Goal: Task Accomplishment & Management: Manage account settings

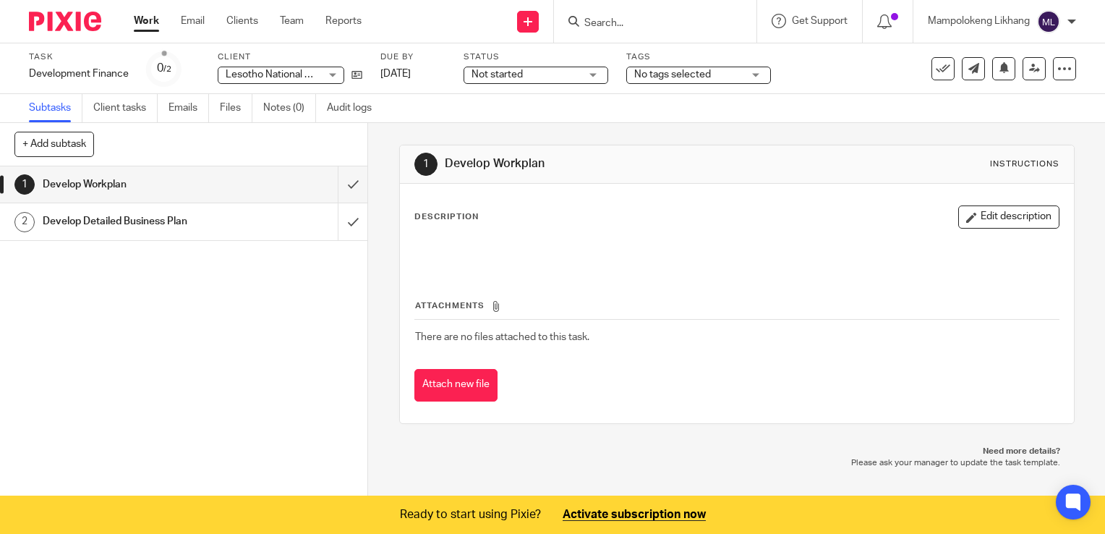
click at [144, 224] on h1 "Develop Detailed Business Plan" at bounding box center [136, 221] width 187 height 22
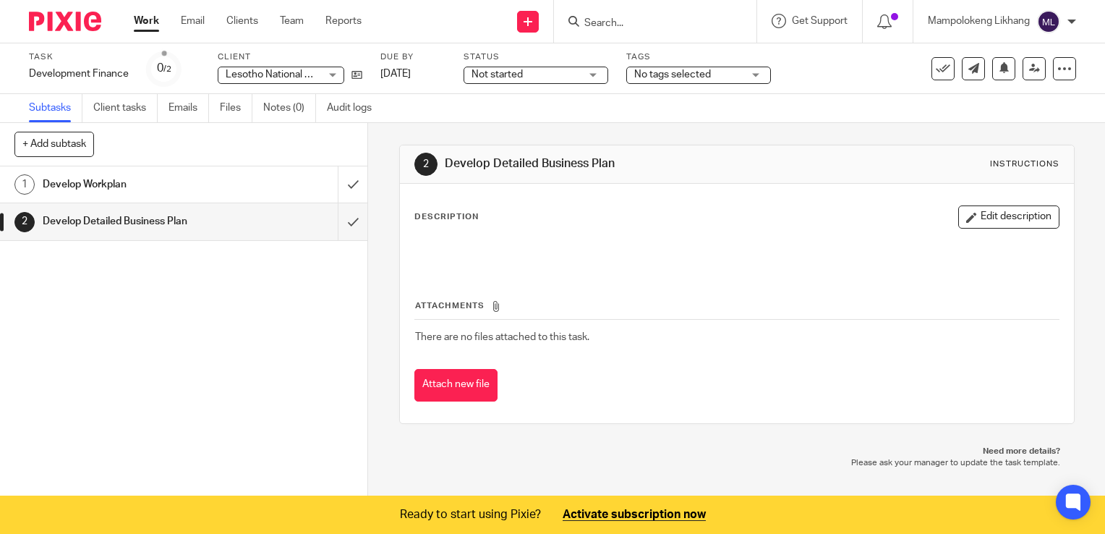
click at [70, 180] on h1 "Develop Workplan" at bounding box center [136, 185] width 187 height 22
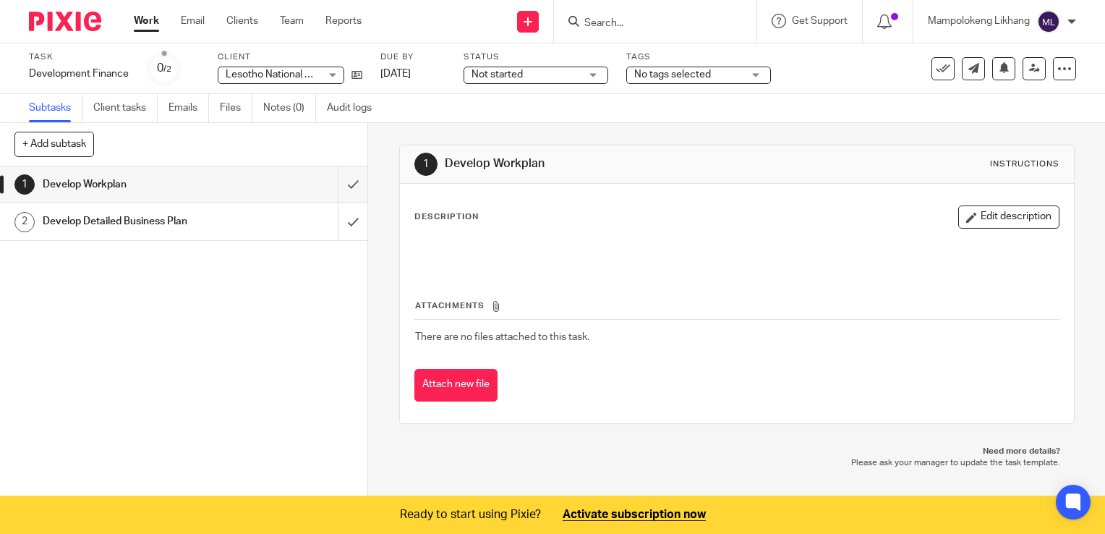
click at [230, 53] on label "Client" at bounding box center [290, 57] width 145 height 12
click at [116, 111] on link "Client tasks" at bounding box center [125, 108] width 64 height 28
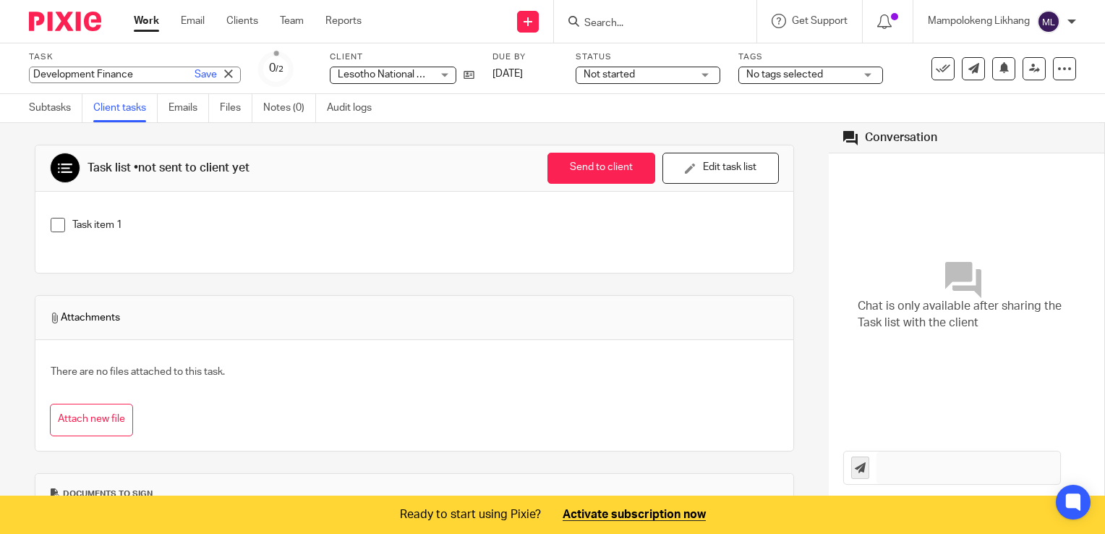
click at [49, 69] on div "Development Finance Save Development Finance" at bounding box center [135, 75] width 212 height 17
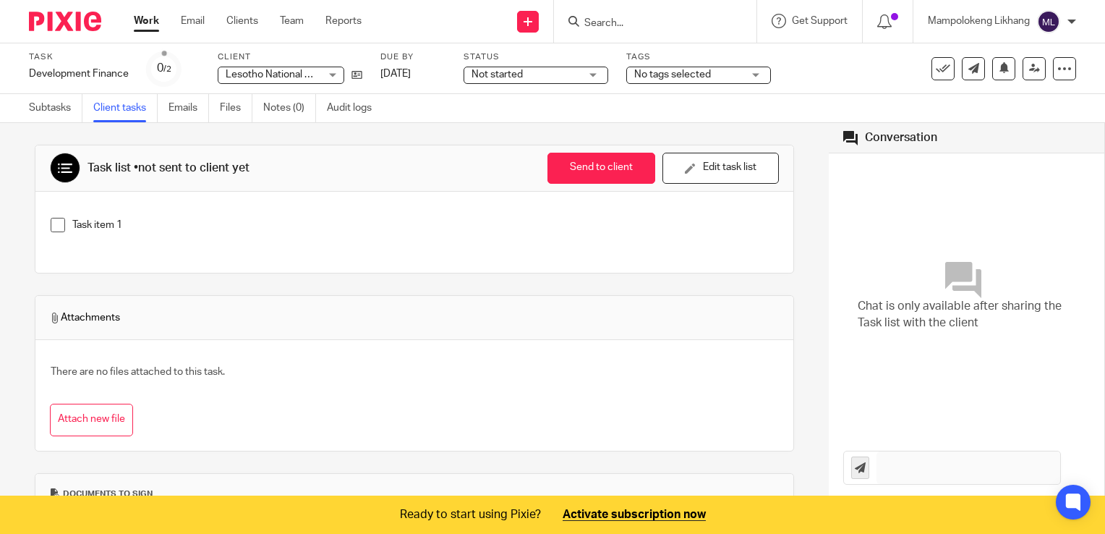
click at [260, 272] on div "Task list • not sent to client yet Send to client Send to client Ask client to …" at bounding box center [415, 209] width 760 height 129
